Goal: Information Seeking & Learning: Understand process/instructions

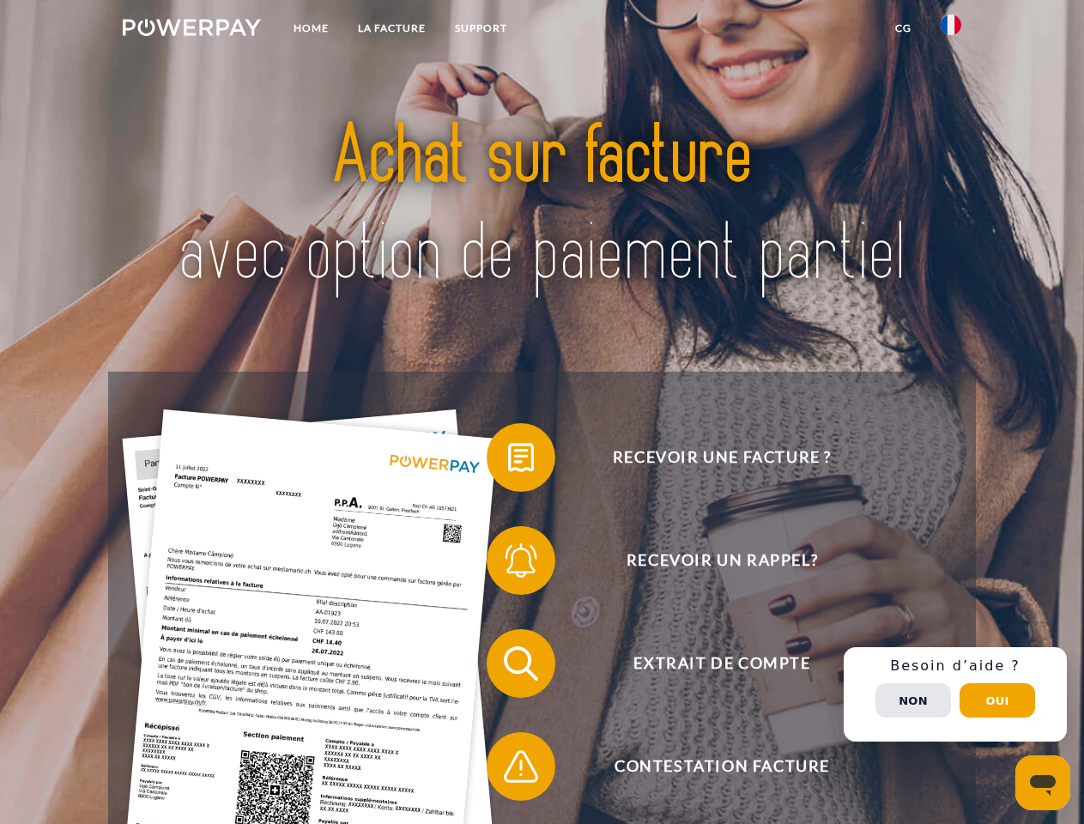
click at [191, 30] on img at bounding box center [192, 27] width 138 height 17
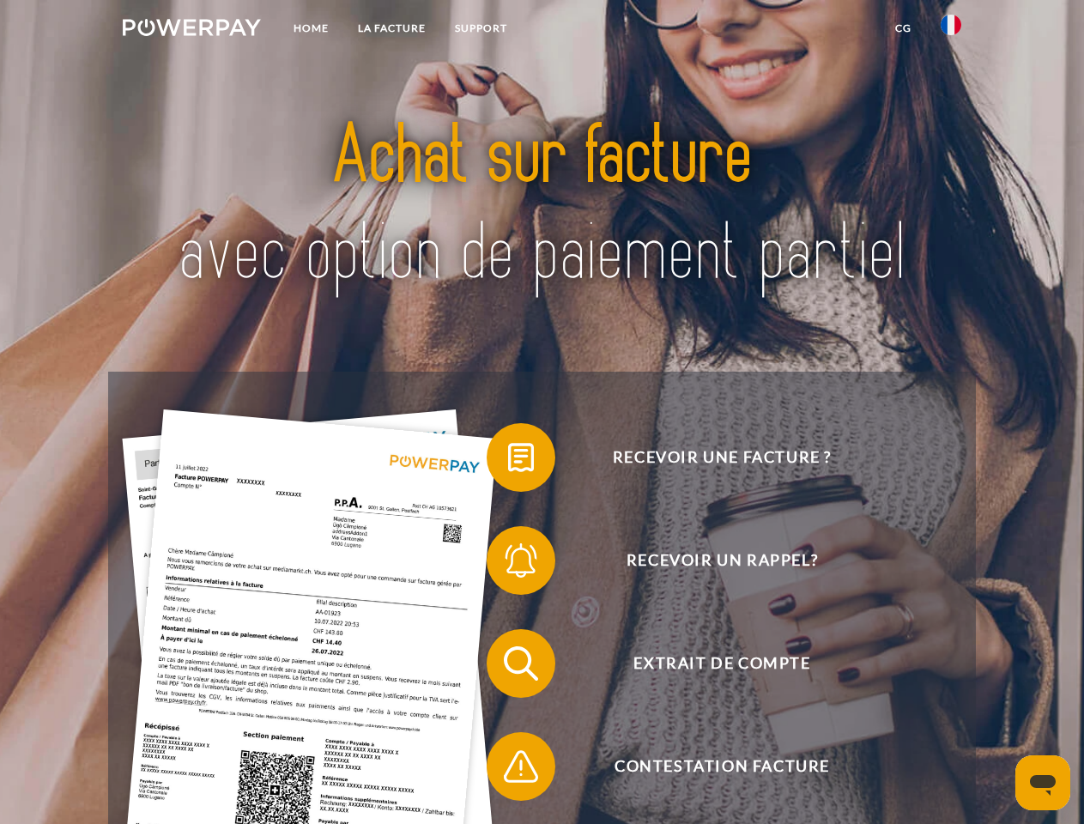
click at [951, 30] on img at bounding box center [951, 25] width 21 height 21
click at [903, 28] on link "CG" at bounding box center [902, 28] width 45 height 31
click at [508, 461] on span at bounding box center [495, 457] width 86 height 86
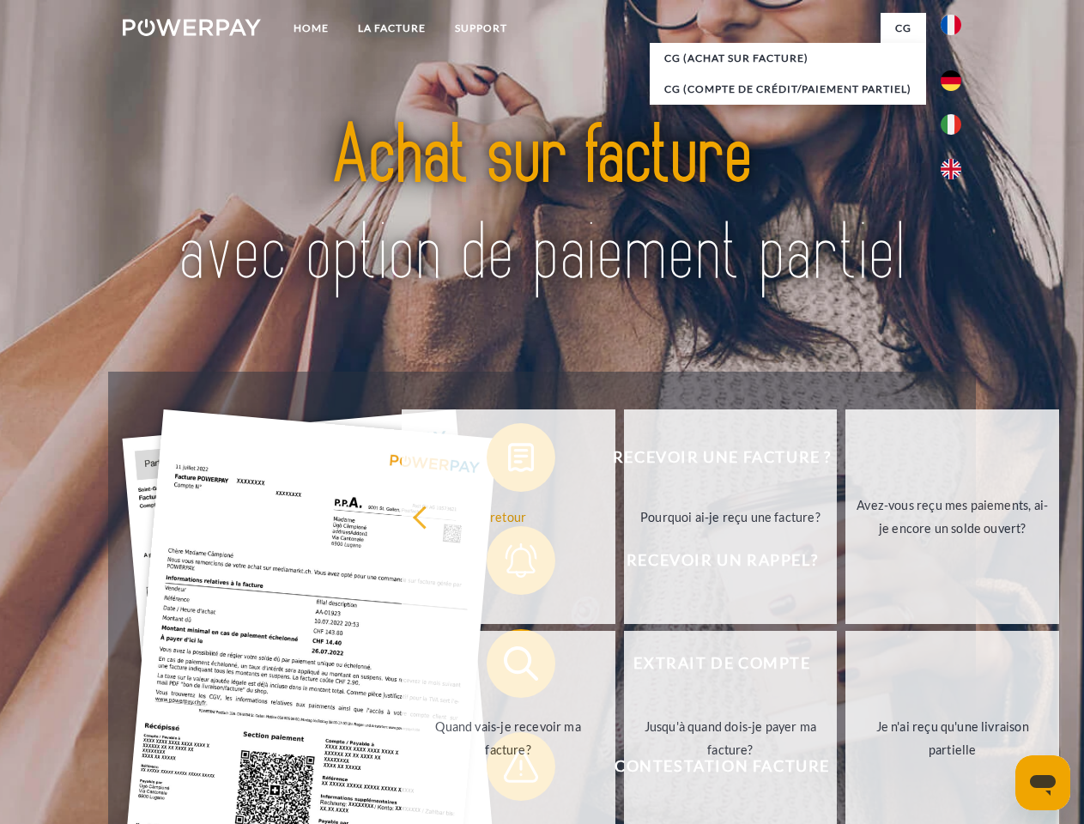
click at [508, 564] on div "Recevoir une facture ? Recevoir un rappel? Extrait de compte retour" at bounding box center [541, 715] width 867 height 687
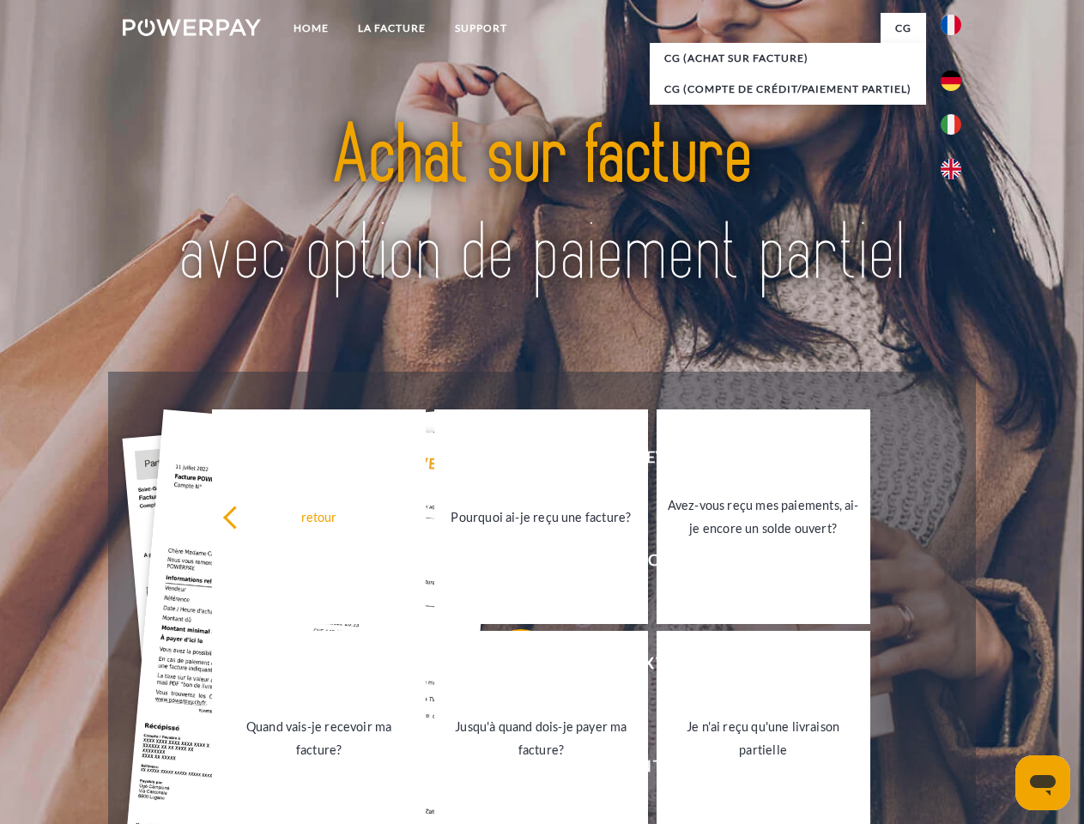
click at [508, 667] on link "Jusqu'à quand dois-je payer ma facture?" at bounding box center [541, 738] width 214 height 215
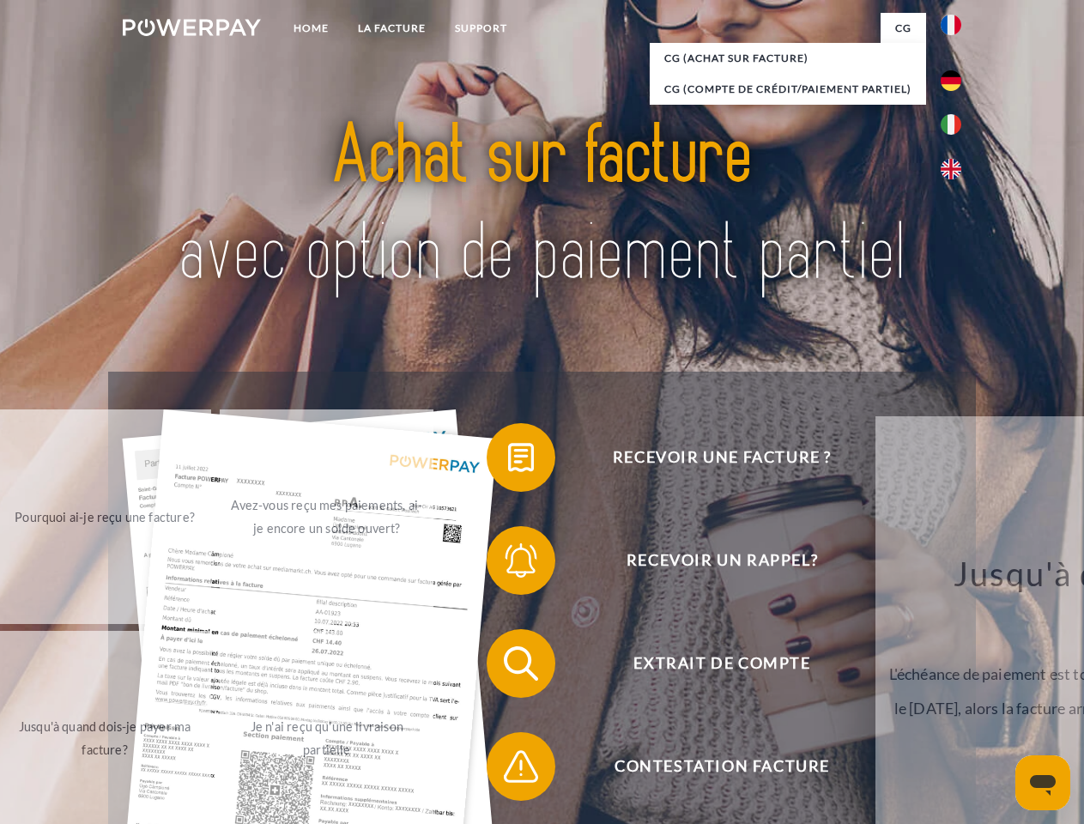
click at [508, 770] on span at bounding box center [495, 766] width 86 height 86
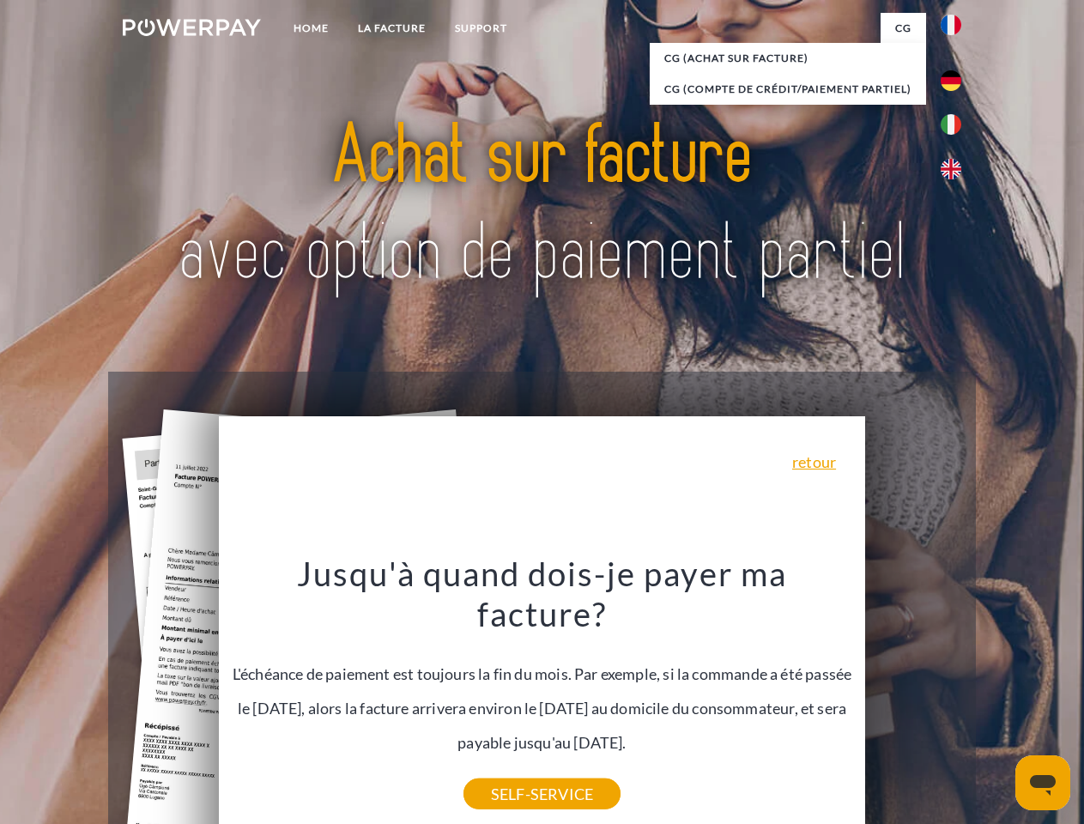
click at [955, 694] on div "Recevoir une facture ? Recevoir un rappel? Extrait de compte retour" at bounding box center [541, 715] width 867 height 687
click at [913, 698] on span "Extrait de compte" at bounding box center [721, 663] width 420 height 69
click at [997, 700] on header "Home LA FACTURE Support" at bounding box center [542, 592] width 1084 height 1185
